Goal: Find specific page/section: Find specific page/section

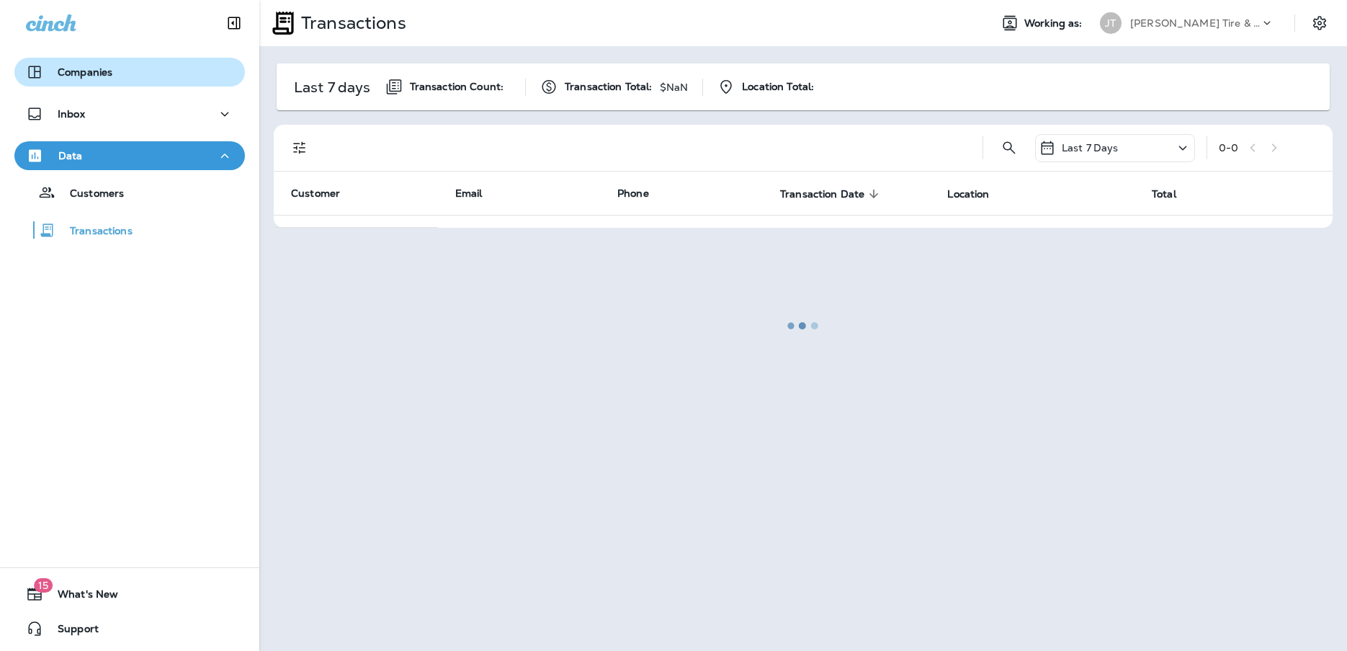
drag, startPoint x: 93, startPoint y: 51, endPoint x: 88, endPoint y: 72, distance: 21.5
click at [88, 72] on p "Companies" at bounding box center [85, 72] width 55 height 12
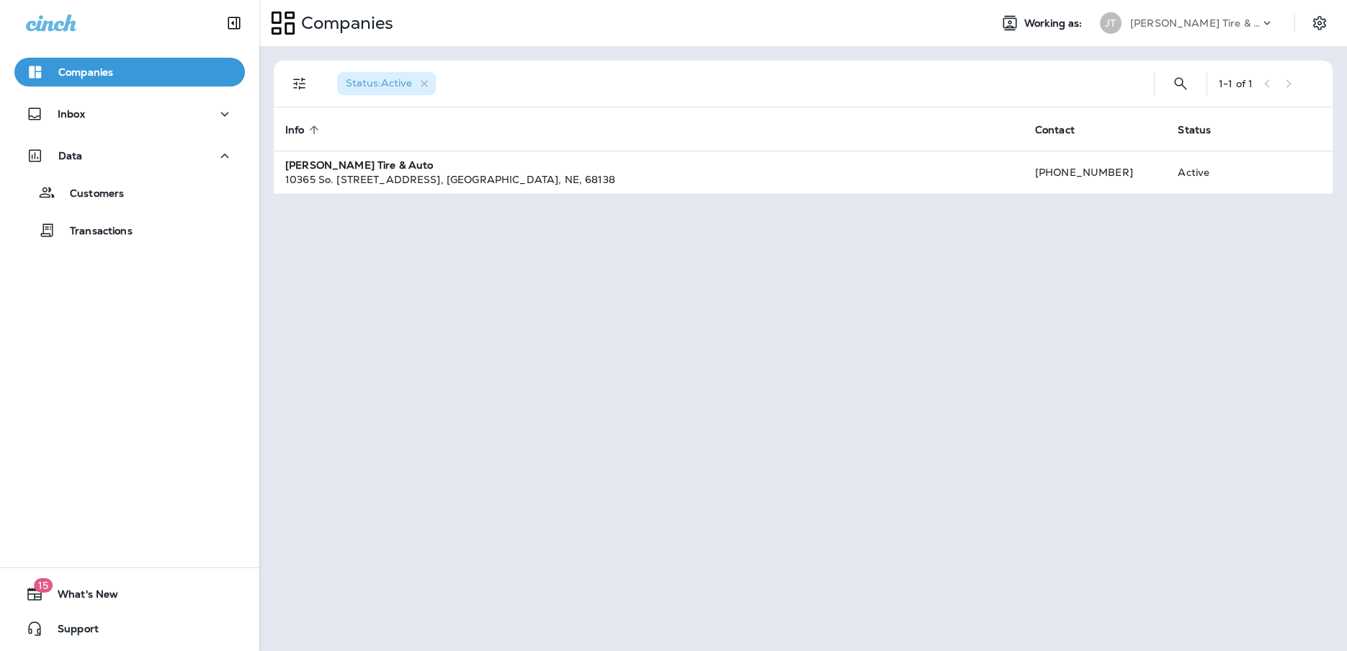
click at [37, 17] on icon at bounding box center [51, 22] width 50 height 17
click at [50, 25] on icon at bounding box center [51, 22] width 50 height 17
click at [232, 23] on icon "Collapse Sidebar" at bounding box center [234, 23] width 12 height 12
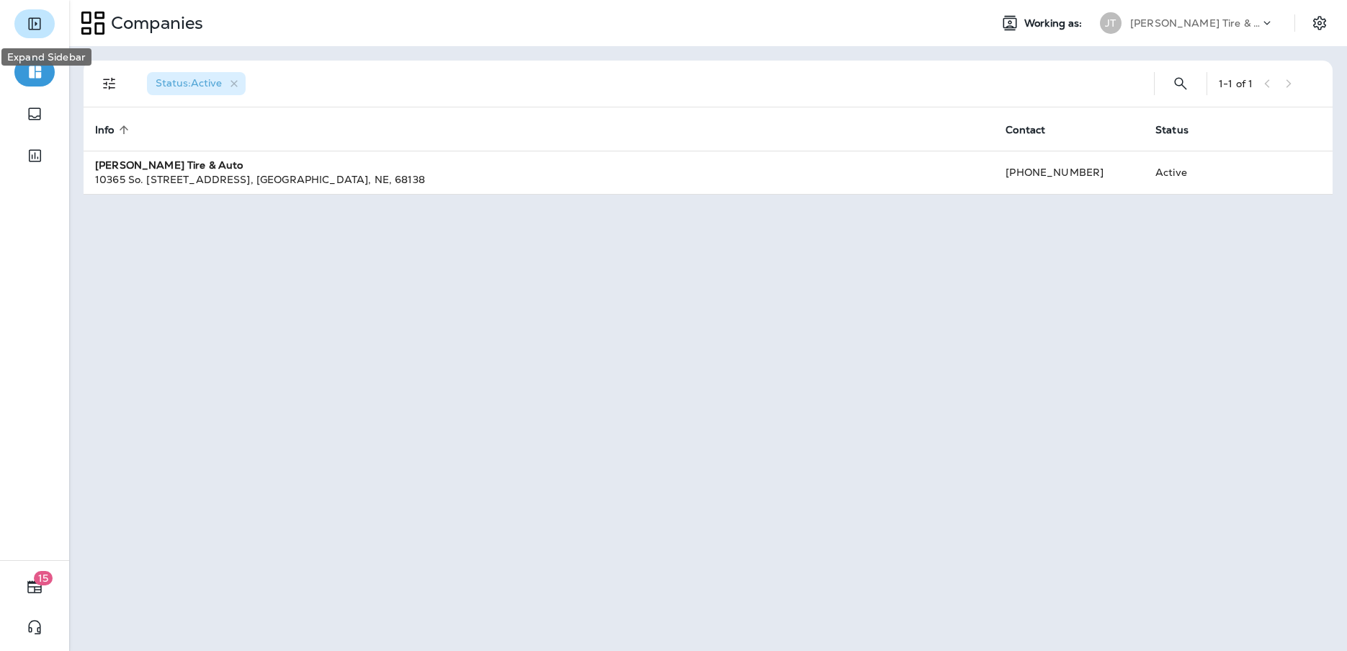
click at [42, 27] on icon "Expand Sidebar" at bounding box center [34, 23] width 17 height 17
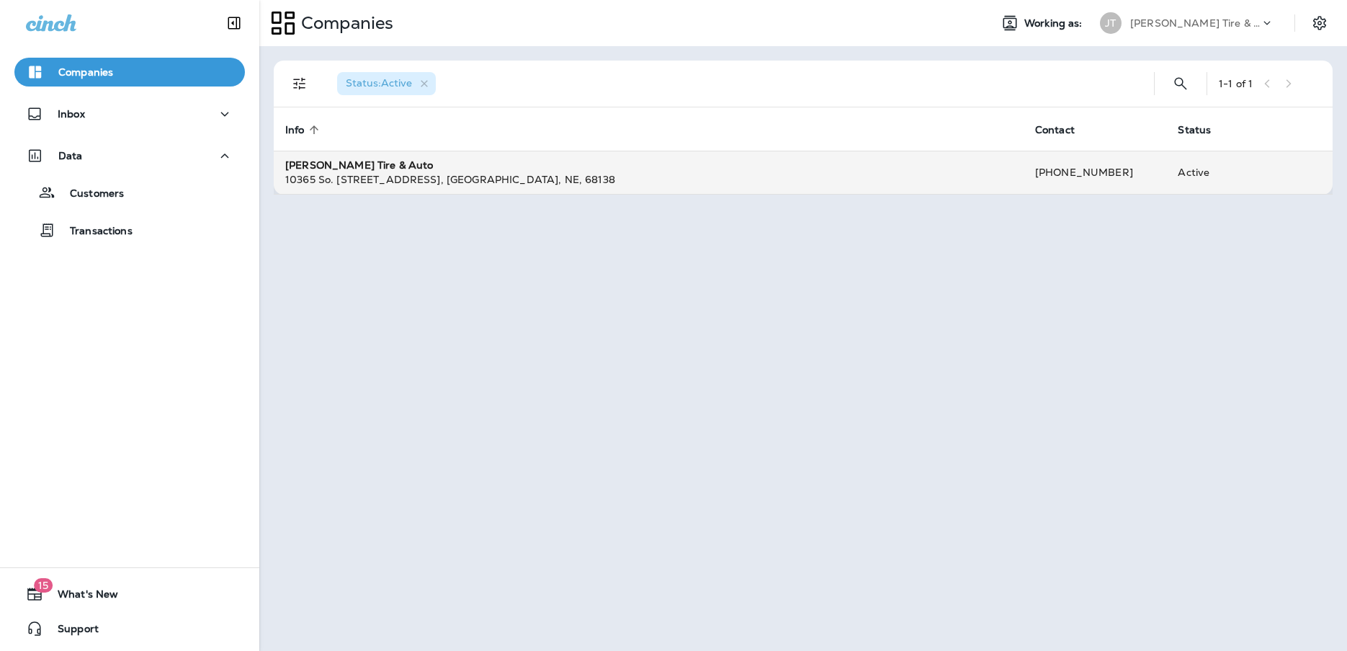
click at [424, 169] on div "[PERSON_NAME] Tire & Auto" at bounding box center [648, 165] width 727 height 14
